Goal: Answer question/provide support

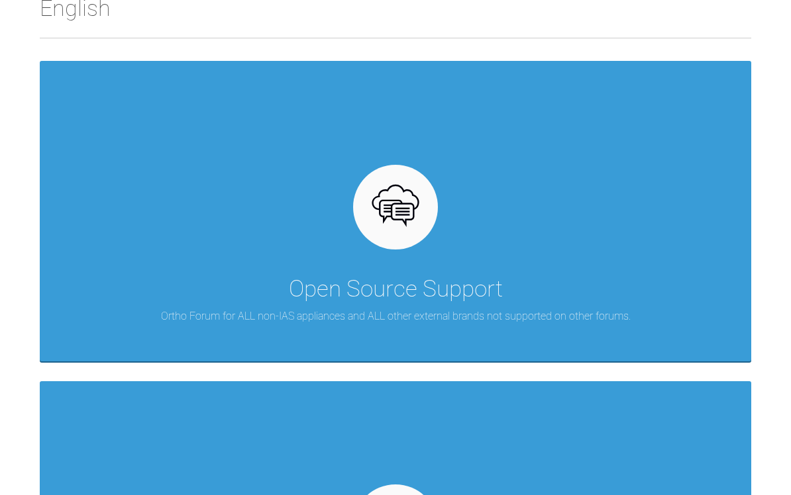
scroll to position [262, 0]
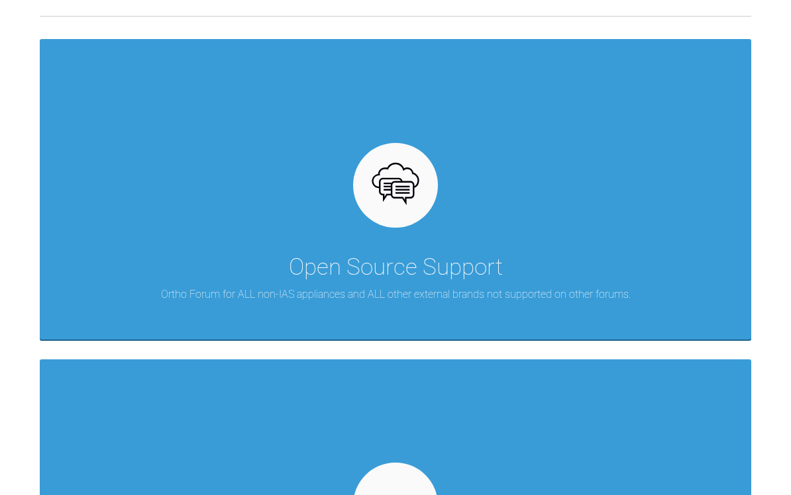
click at [682, 270] on div "Open Source Support Ortho Forum for ALL non-IAS appliances and ALL other extern…" at bounding box center [395, 189] width 711 height 301
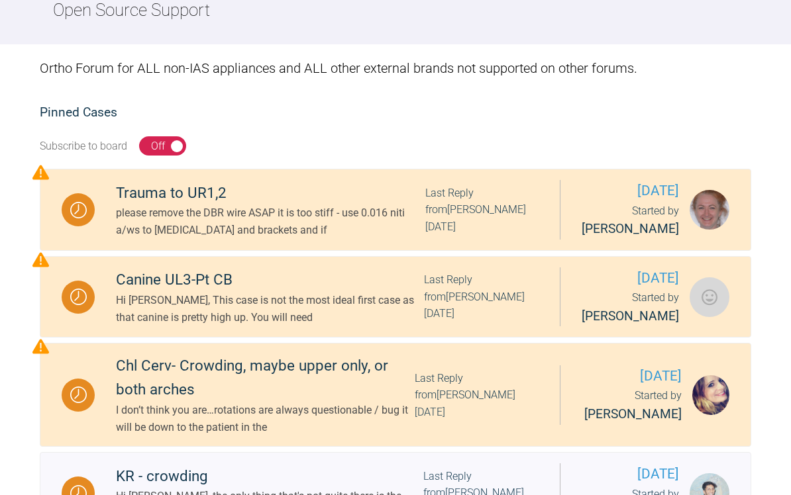
scroll to position [175, 0]
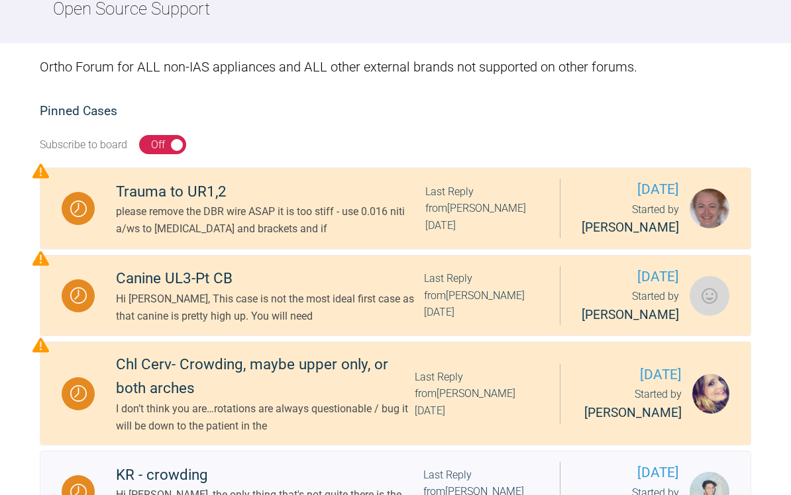
click at [452, 321] on div "Last Reply from [PERSON_NAME] [DATE]" at bounding box center [481, 295] width 115 height 51
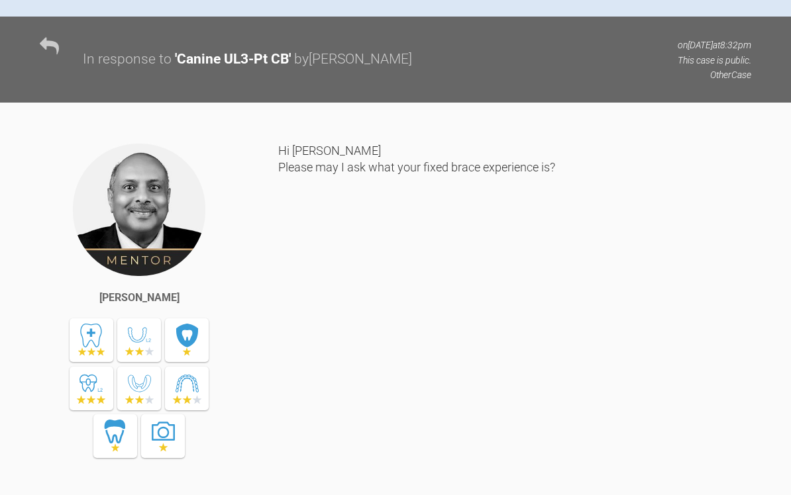
scroll to position [636, 0]
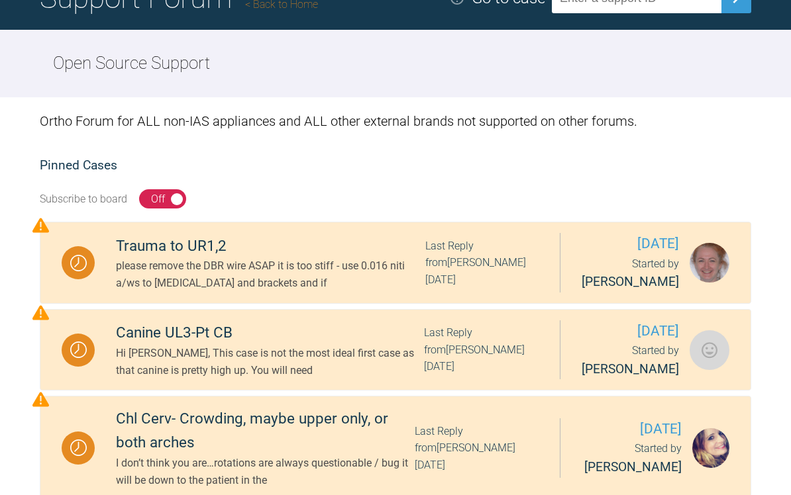
scroll to position [132, 0]
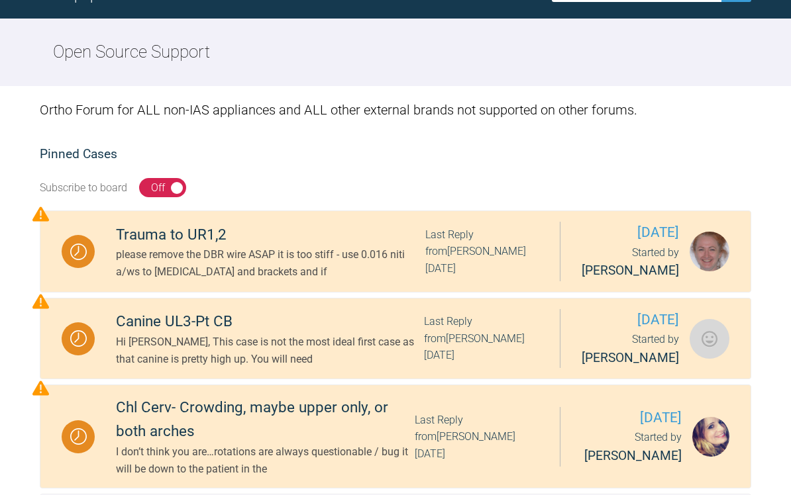
click at [472, 277] on div "Last Reply from [PERSON_NAME] [DATE]" at bounding box center [481, 251] width 113 height 51
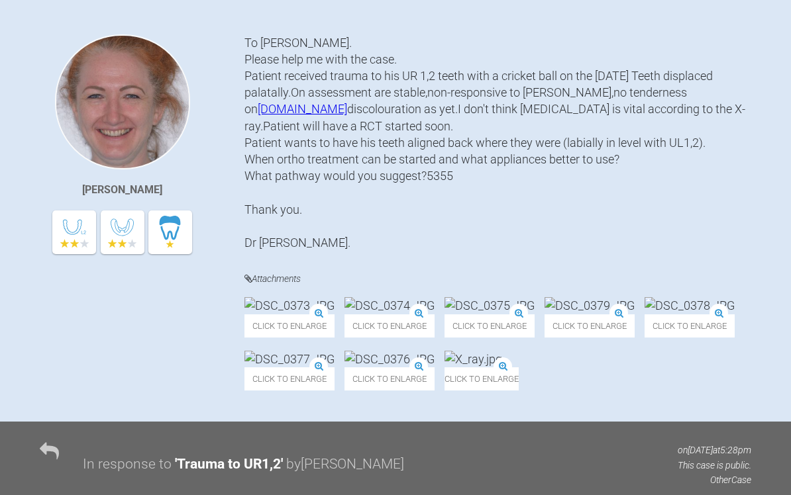
scroll to position [288, 0]
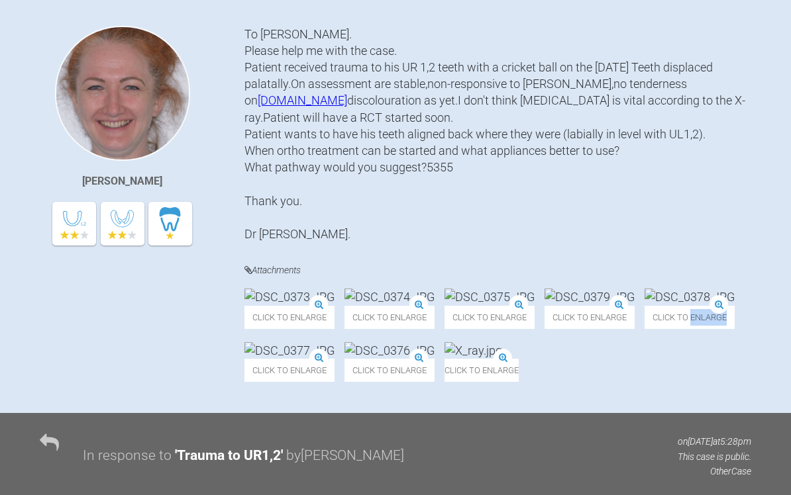
click at [742, 341] on div "Click to enlarge Click to enlarge Click to enlarge Click to enlarge Click to en…" at bounding box center [497, 342] width 507 height 107
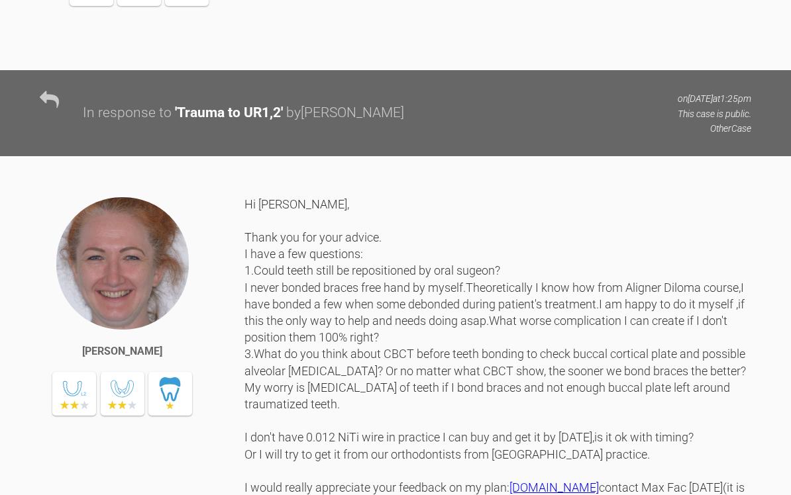
scroll to position [1957, 0]
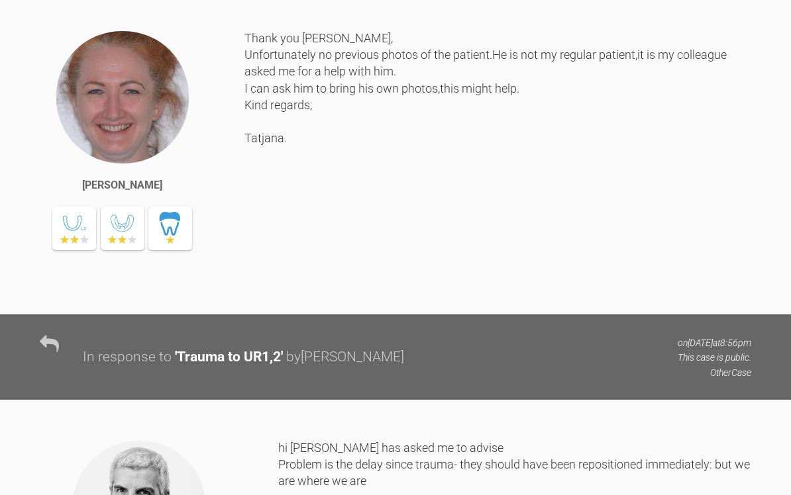
scroll to position [1260, 0]
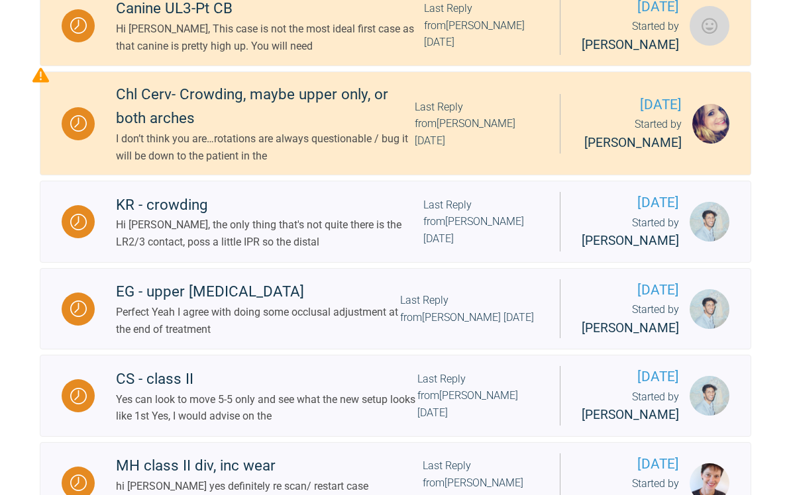
scroll to position [453, 0]
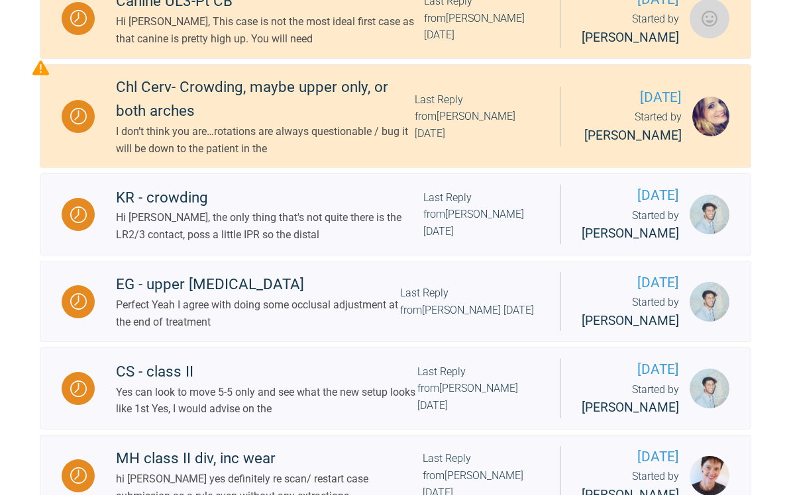
click at [481, 240] on div "Last Reply from [PERSON_NAME] [DATE]" at bounding box center [480, 214] width 115 height 51
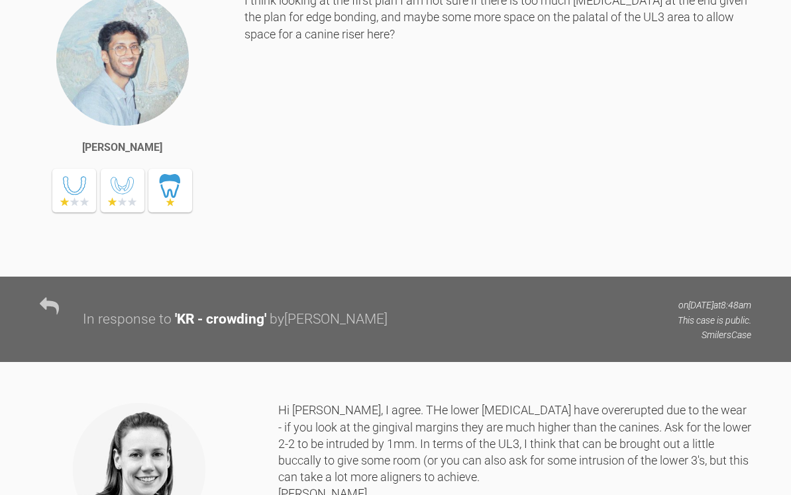
scroll to position [3130, 0]
